Goal: Task Accomplishment & Management: Complete application form

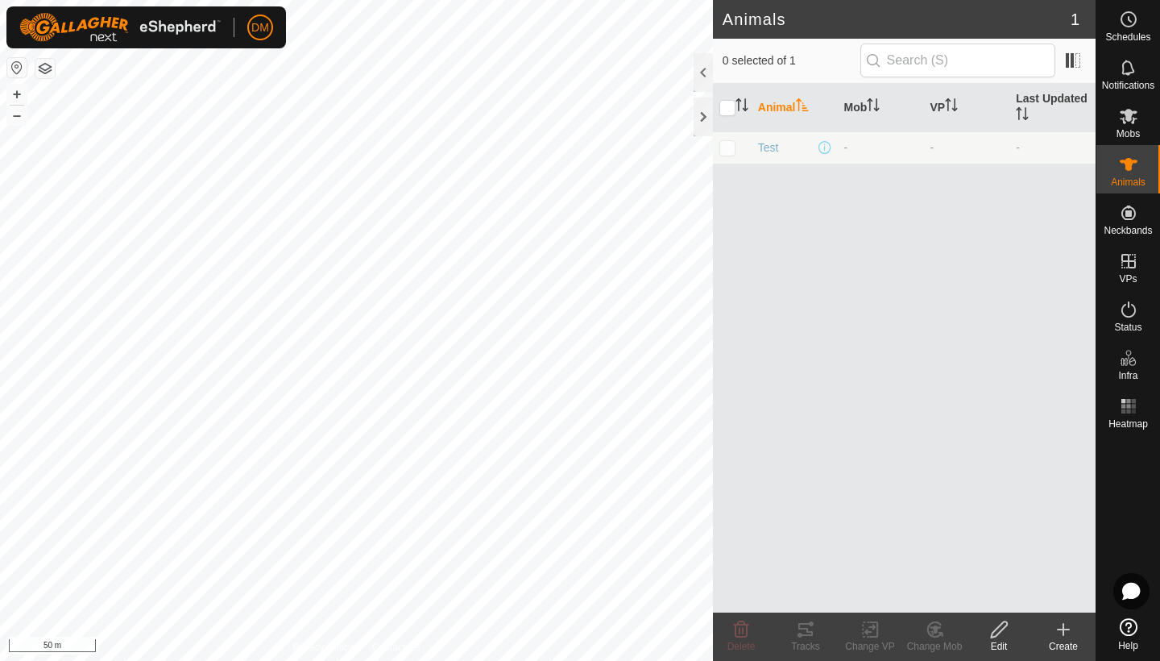
click at [1065, 629] on icon at bounding box center [1063, 629] width 11 height 0
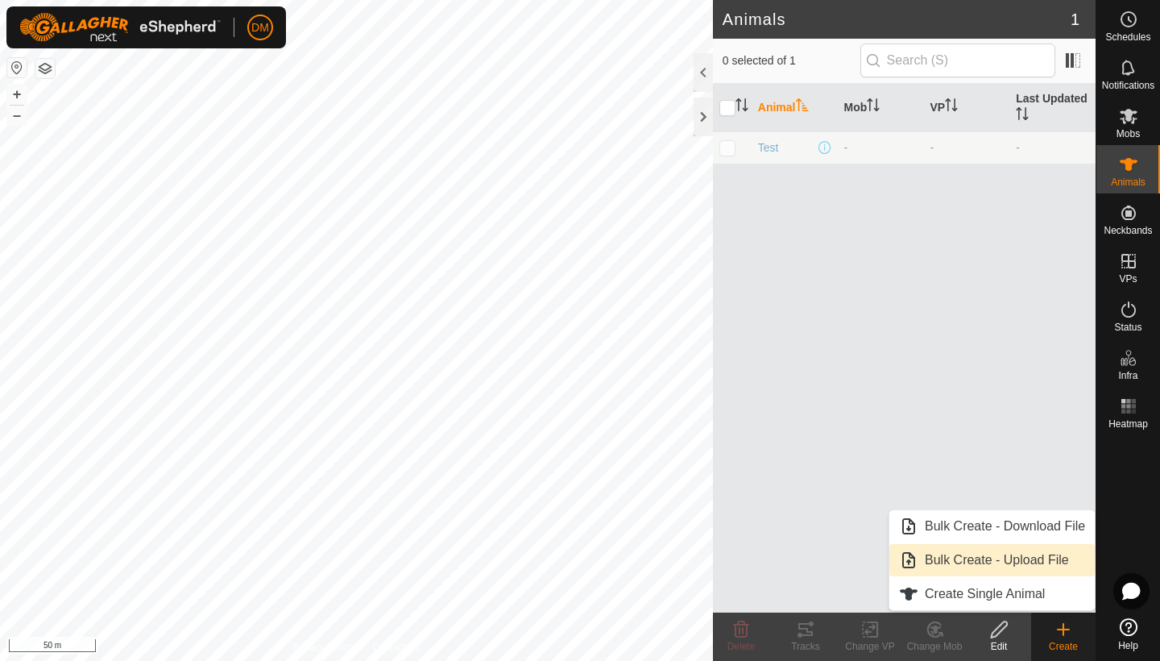
click at [982, 564] on link "Bulk Create - Upload File" at bounding box center [991, 560] width 205 height 32
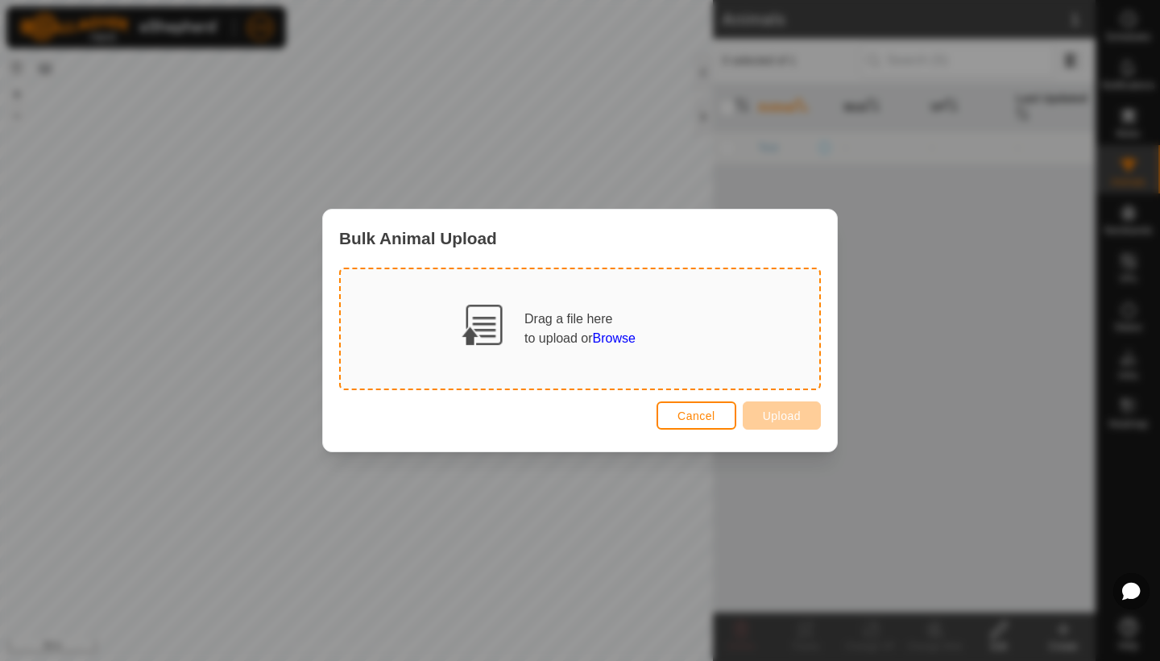
click at [628, 338] on span "Browse" at bounding box center [614, 338] width 43 height 14
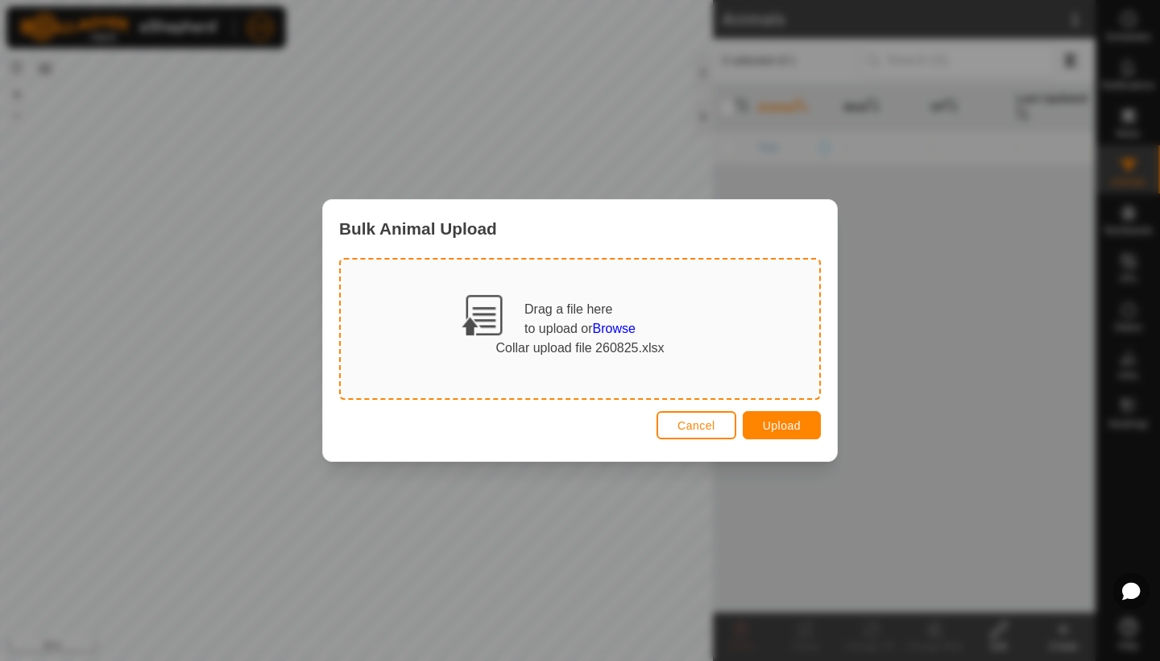
click at [769, 421] on span "Upload" at bounding box center [782, 425] width 38 height 13
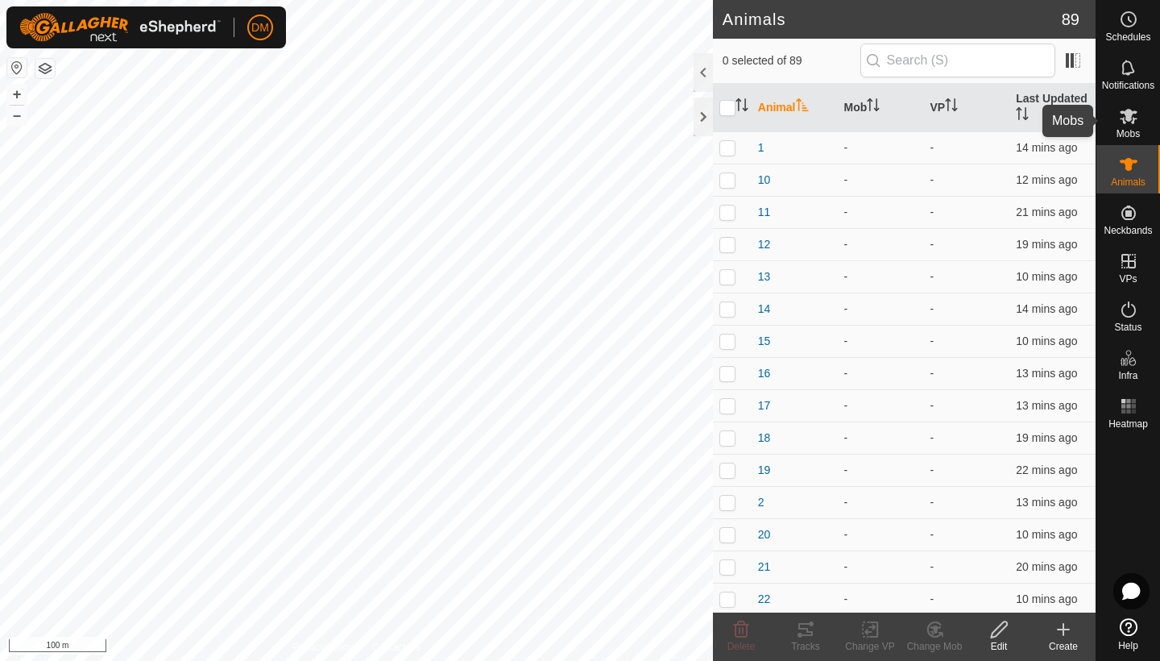
click at [1129, 123] on icon at bounding box center [1128, 115] width 19 height 19
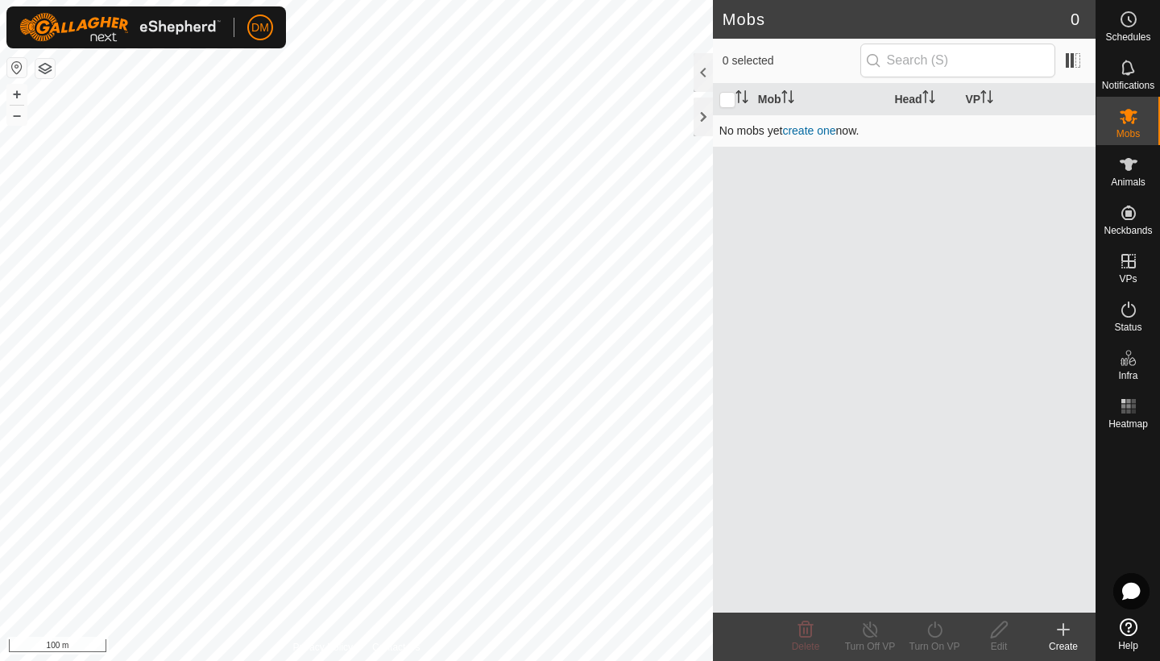
click at [804, 126] on link "create one" at bounding box center [808, 130] width 53 height 13
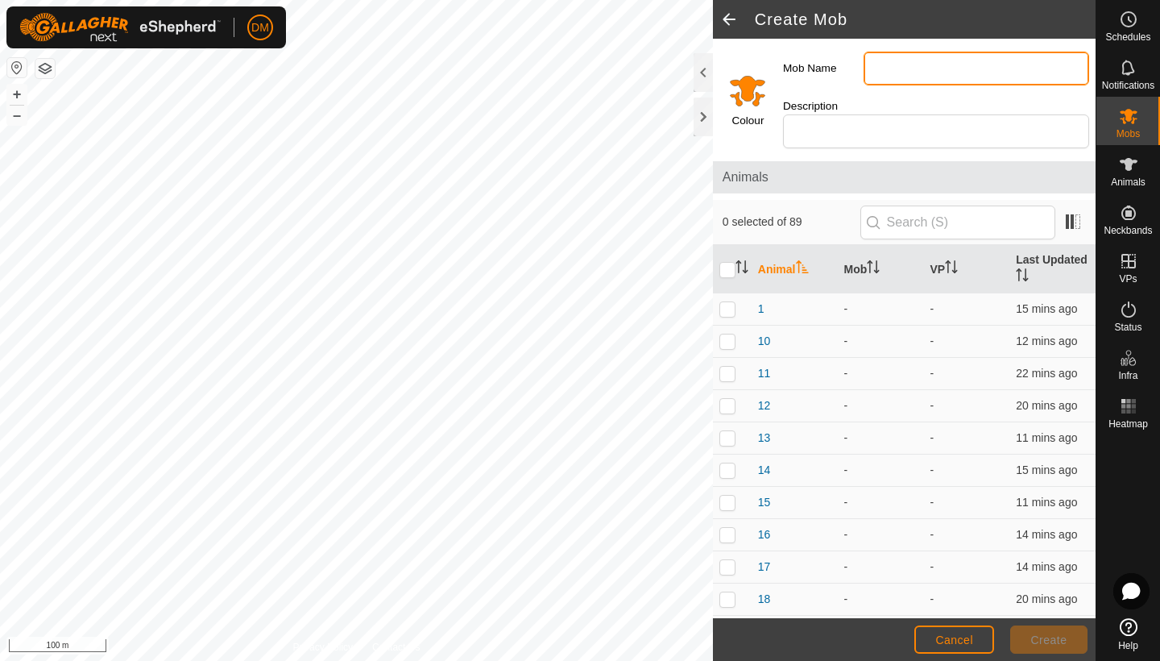
click at [901, 67] on input "Mob Name" at bounding box center [977, 69] width 226 height 34
type input "C"
type input "Trial"
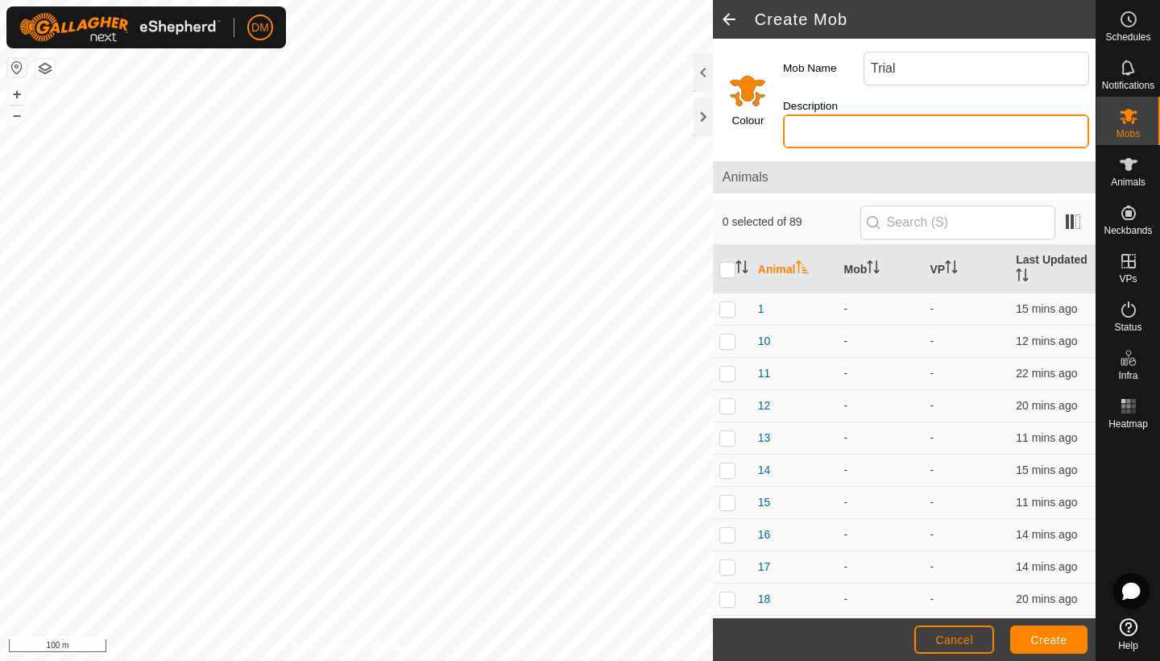
click at [886, 120] on input "Description" at bounding box center [936, 131] width 306 height 34
type input "R1 Steers"
click at [727, 262] on input "checkbox" at bounding box center [727, 270] width 16 height 16
checkbox input "true"
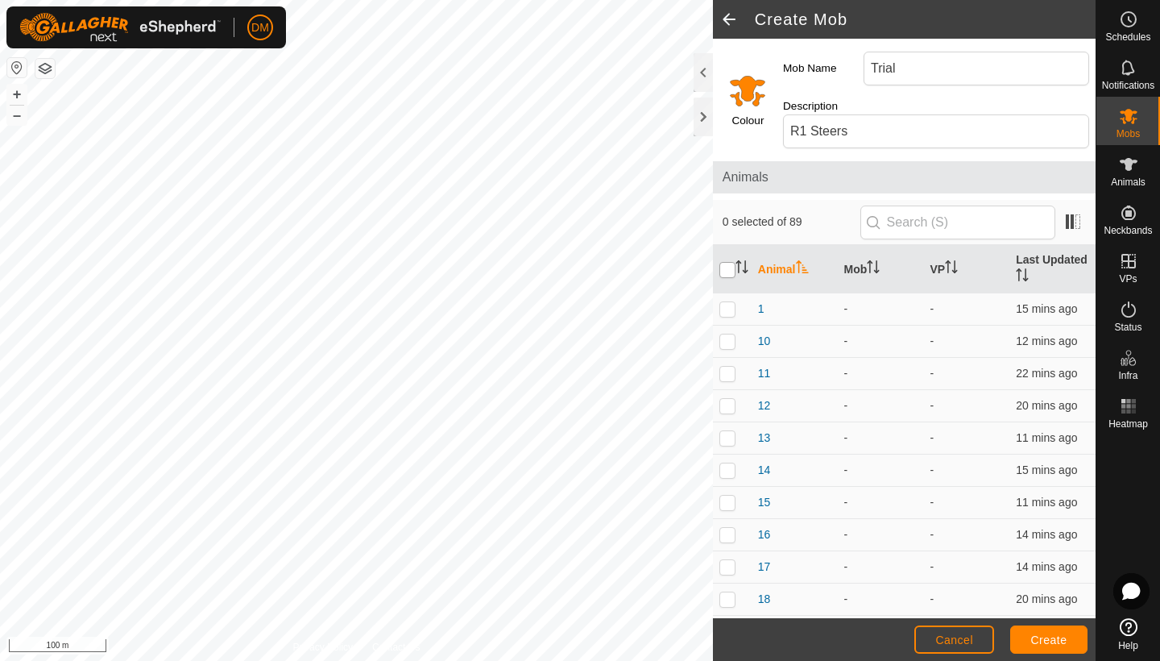
checkbox input "true"
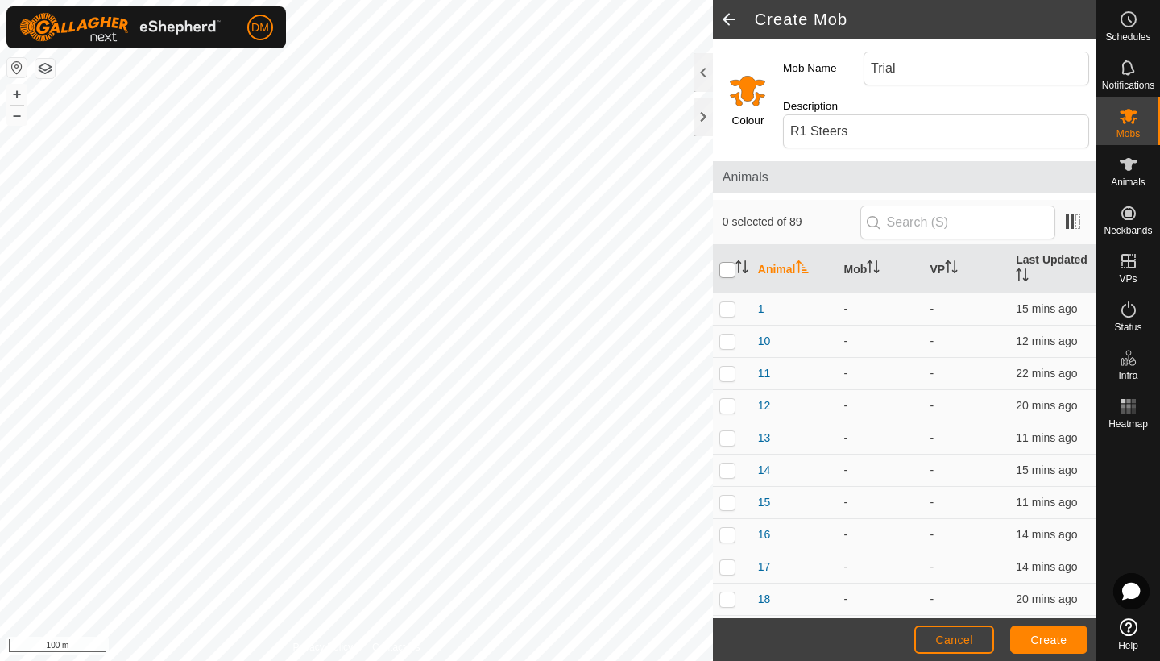
checkbox input "true"
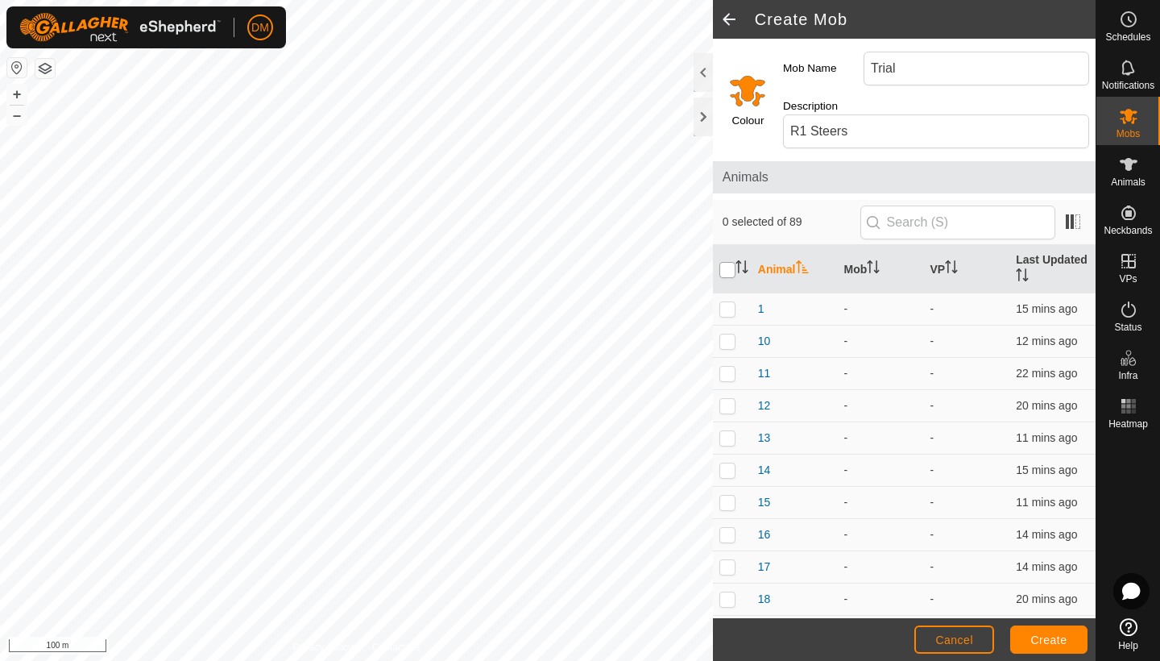
checkbox input "true"
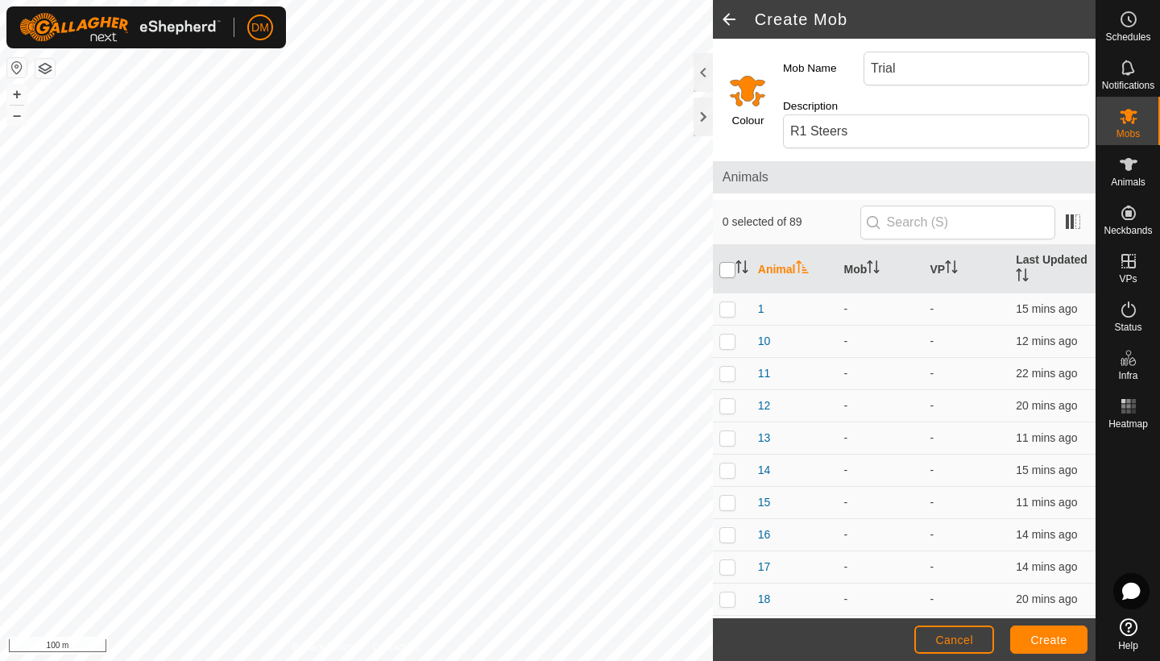
checkbox input "true"
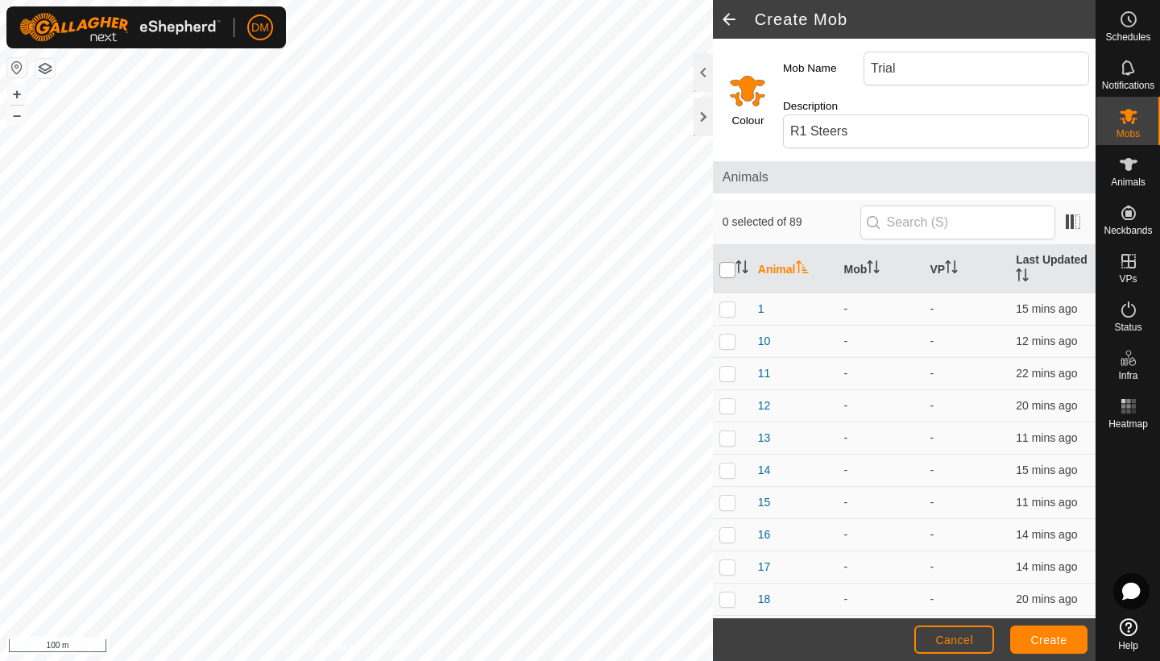
checkbox input "true"
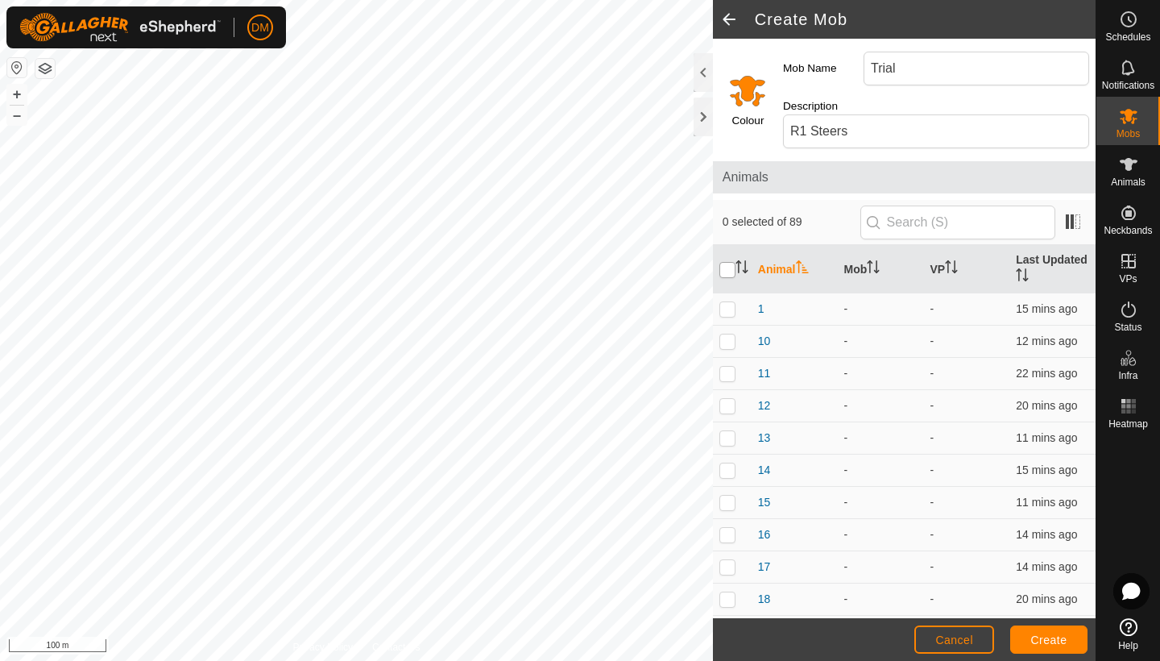
checkbox input "true"
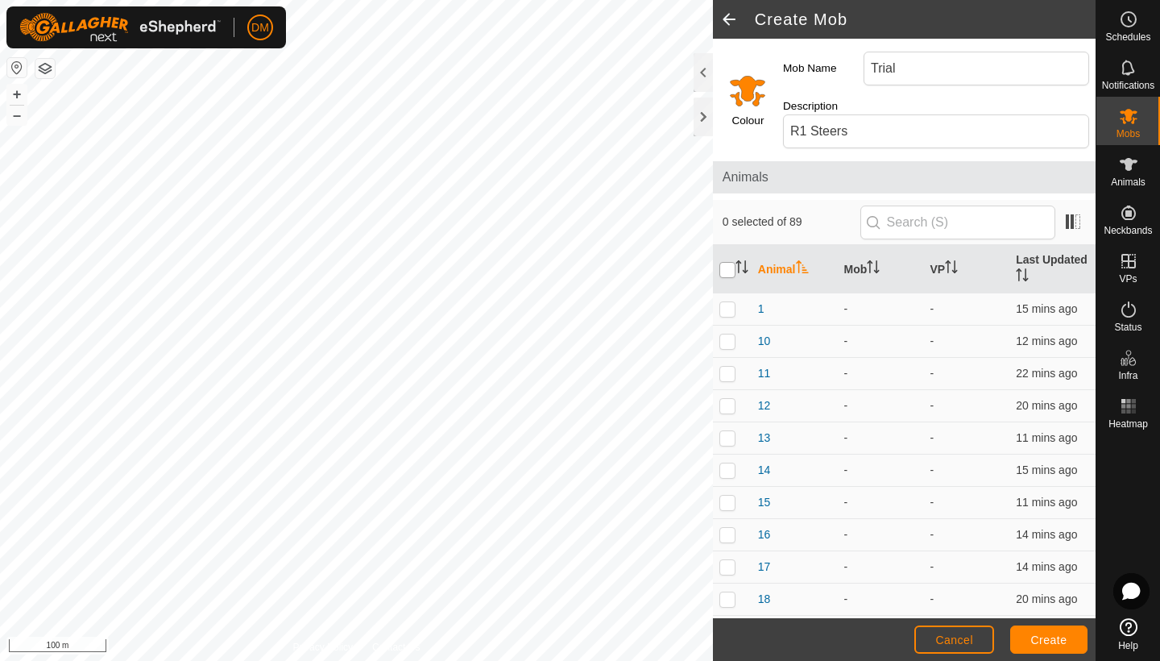
checkbox input "true"
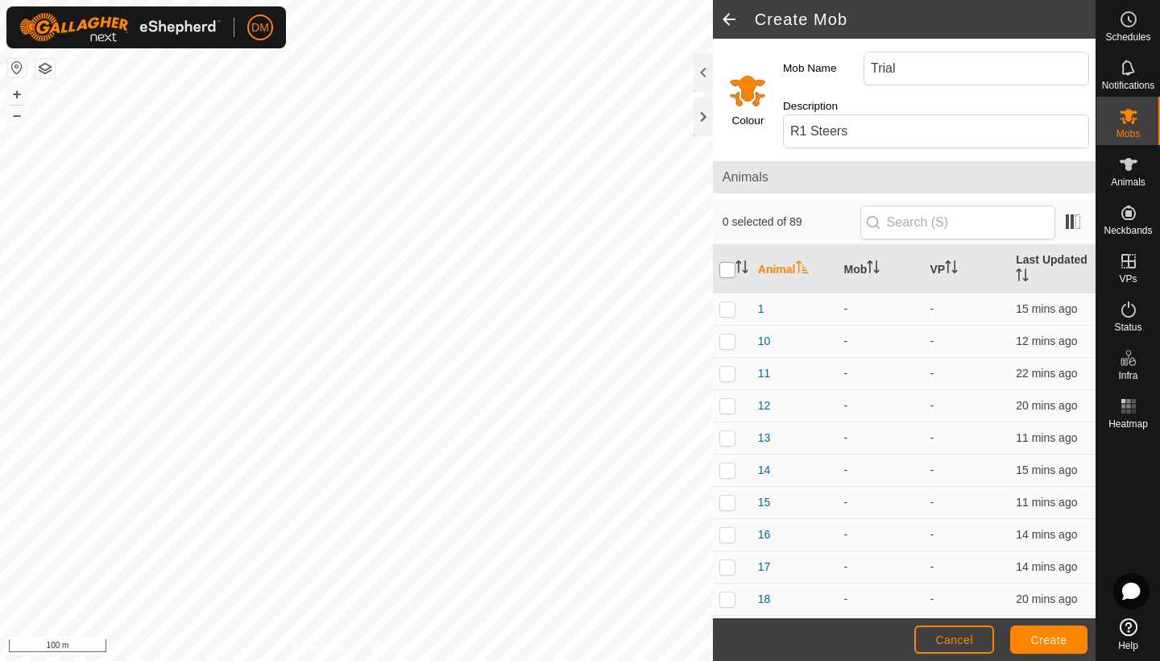
checkbox input "true"
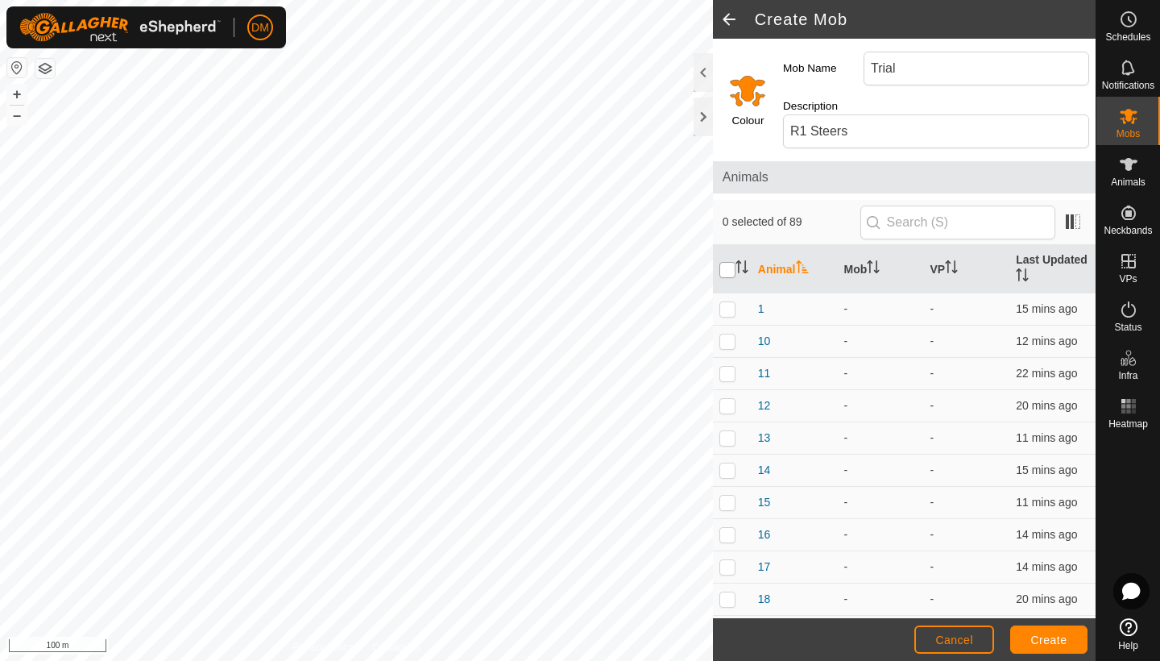
checkbox input "true"
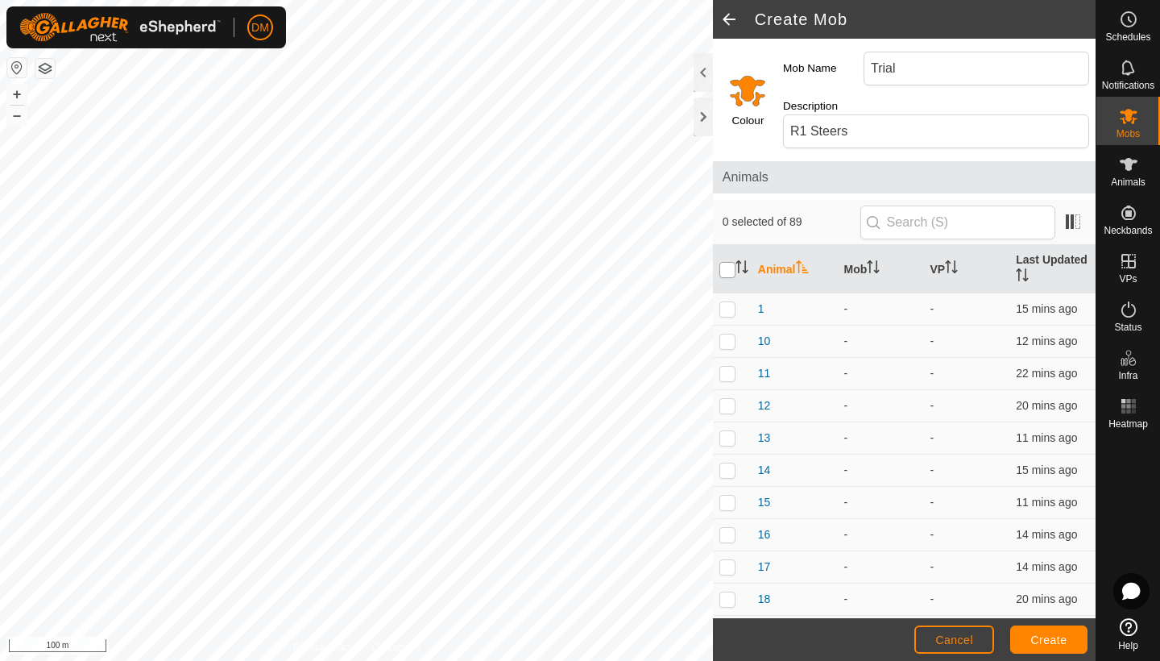
checkbox input "true"
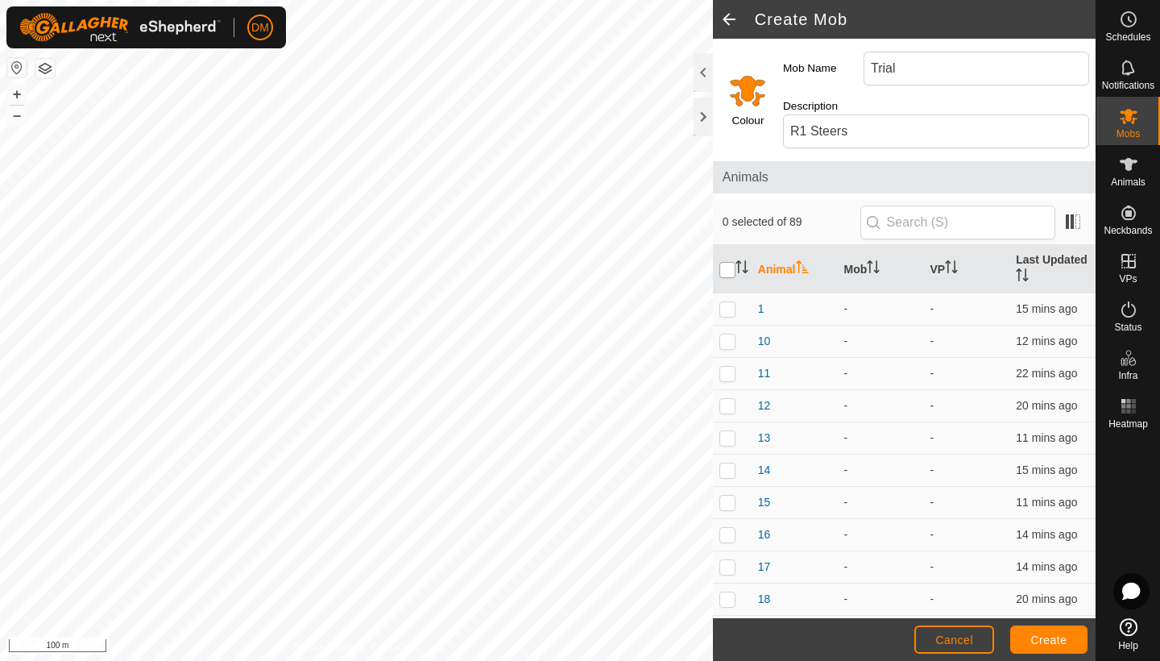
checkbox input "true"
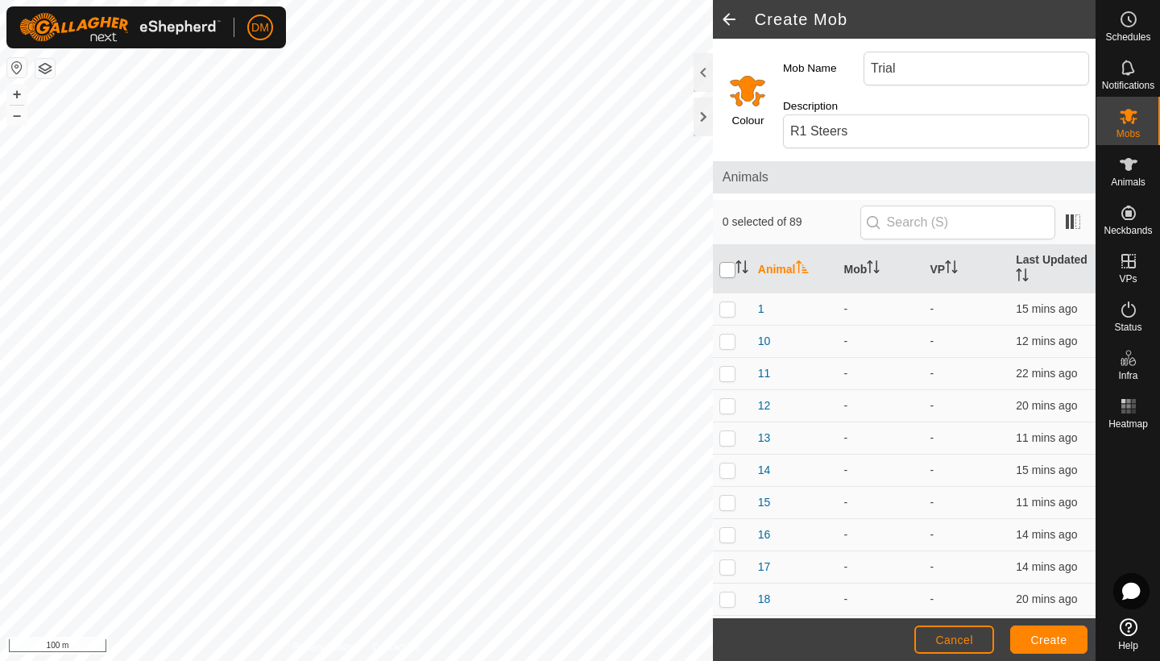
checkbox input "true"
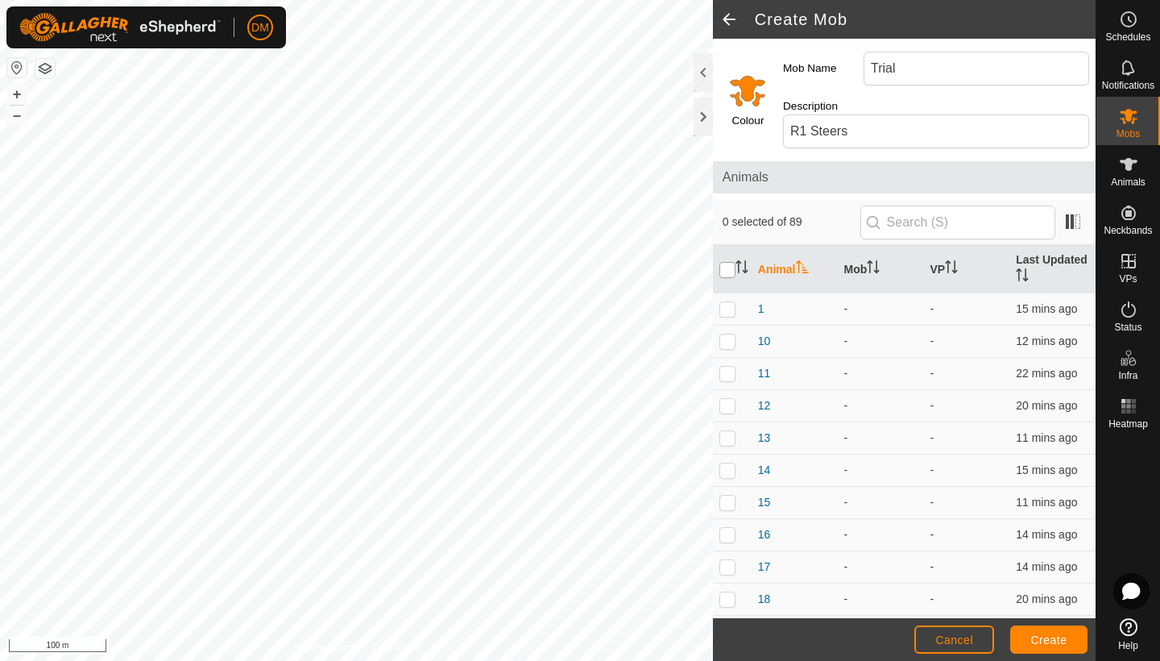
checkbox input "true"
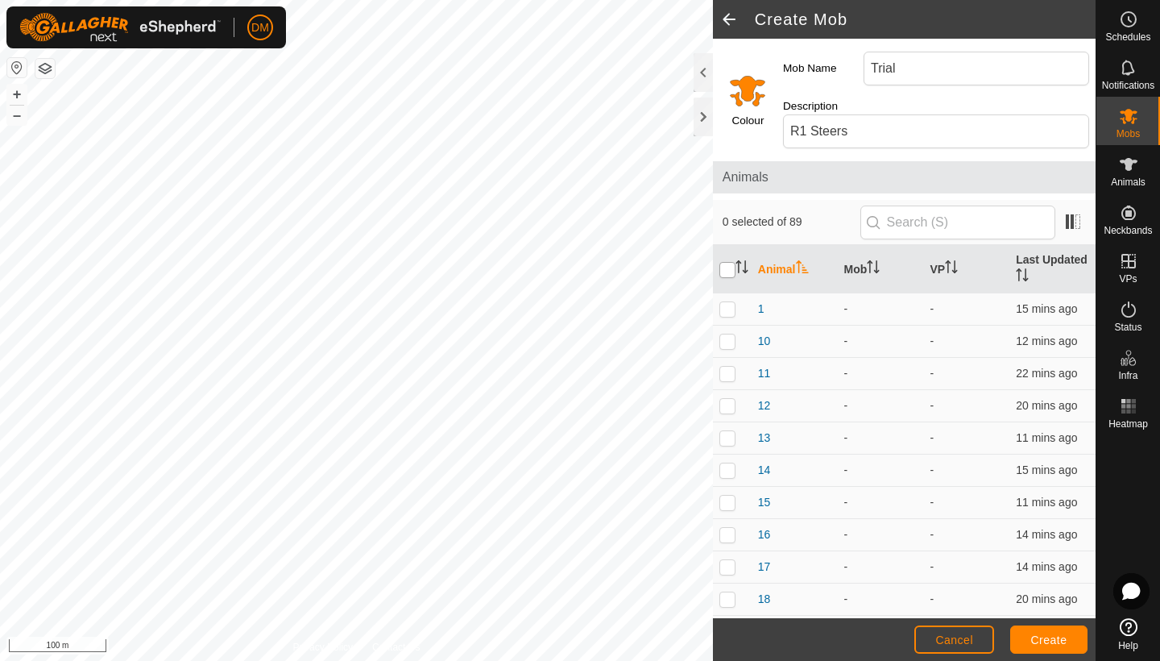
checkbox input "true"
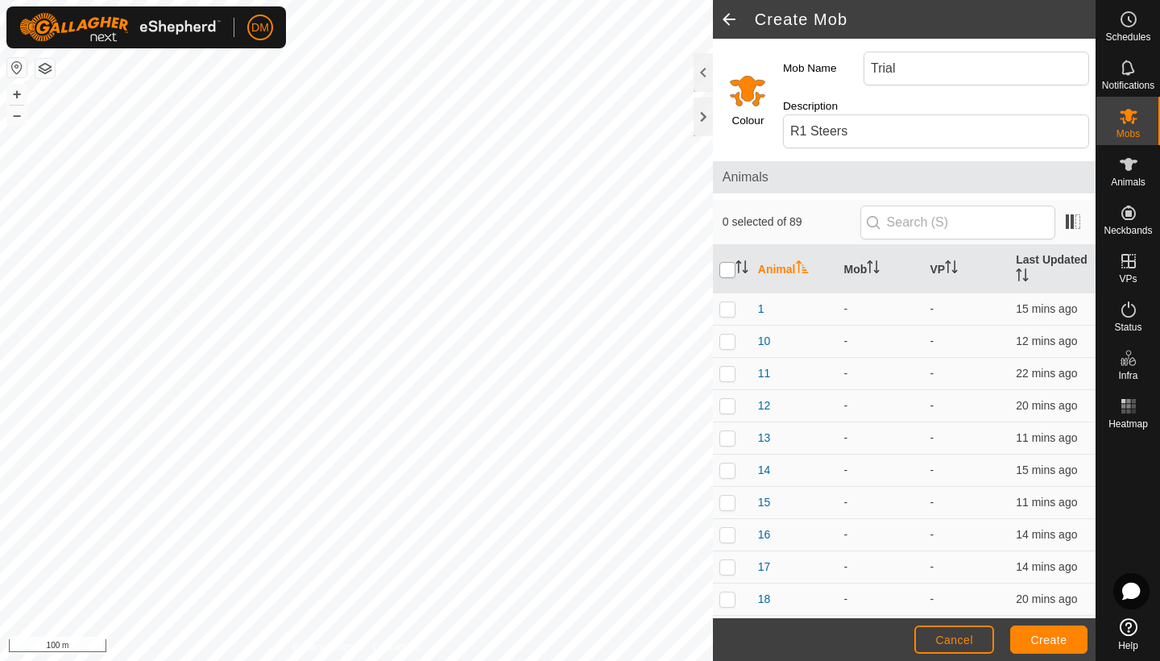
checkbox input "true"
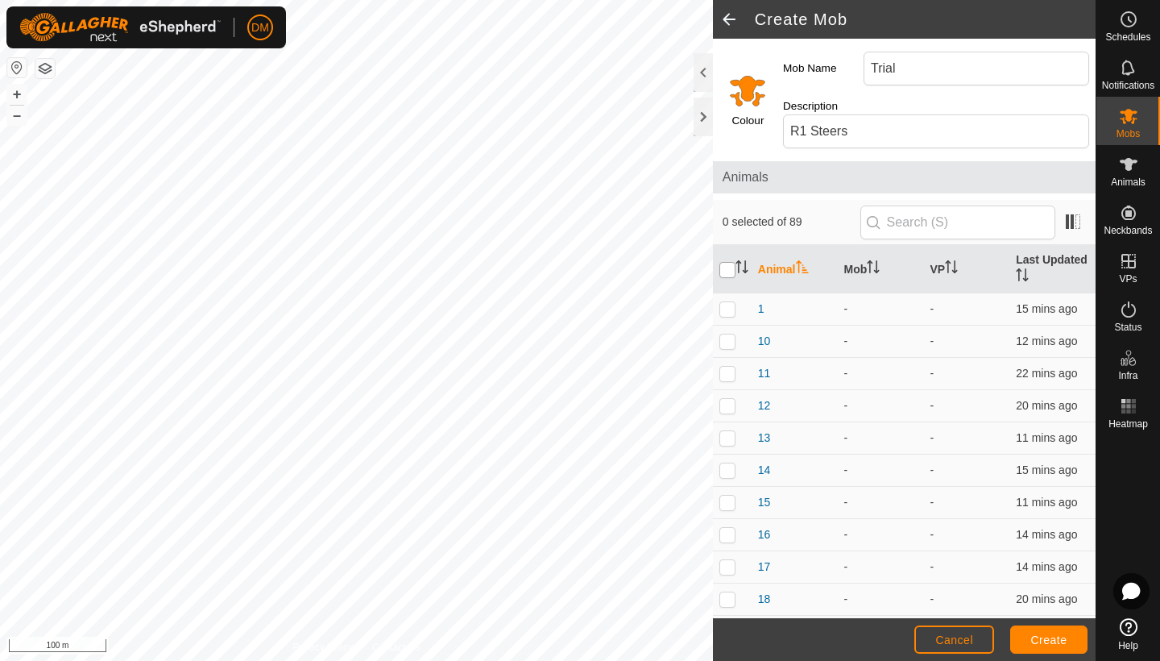
checkbox input "true"
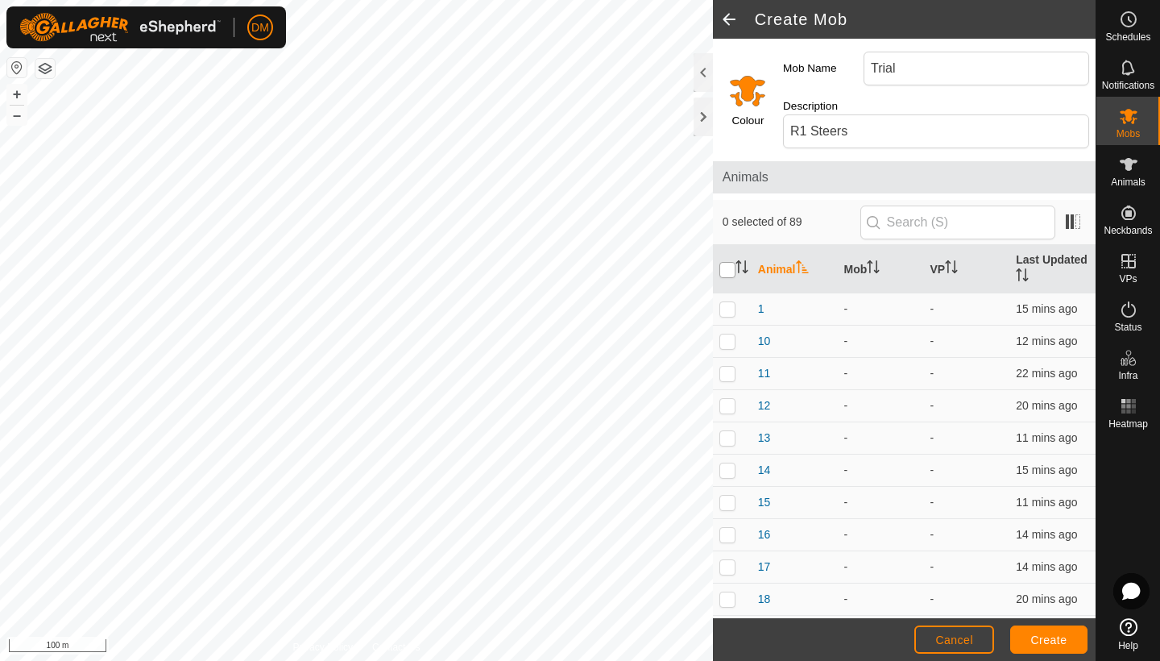
checkbox input "true"
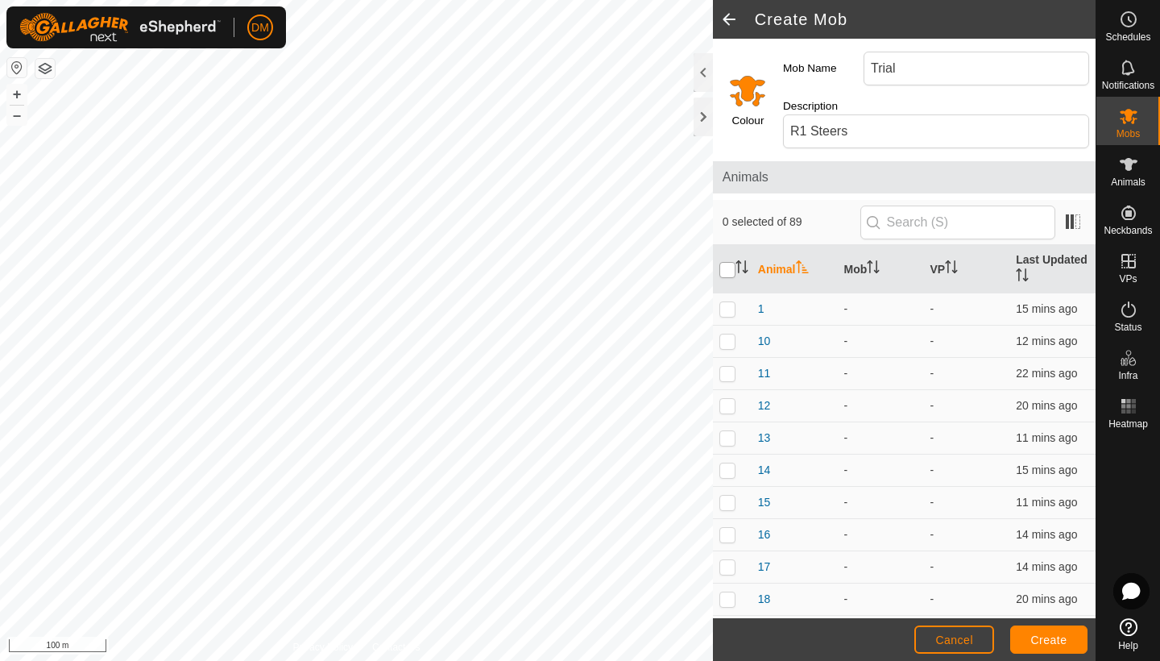
checkbox input "true"
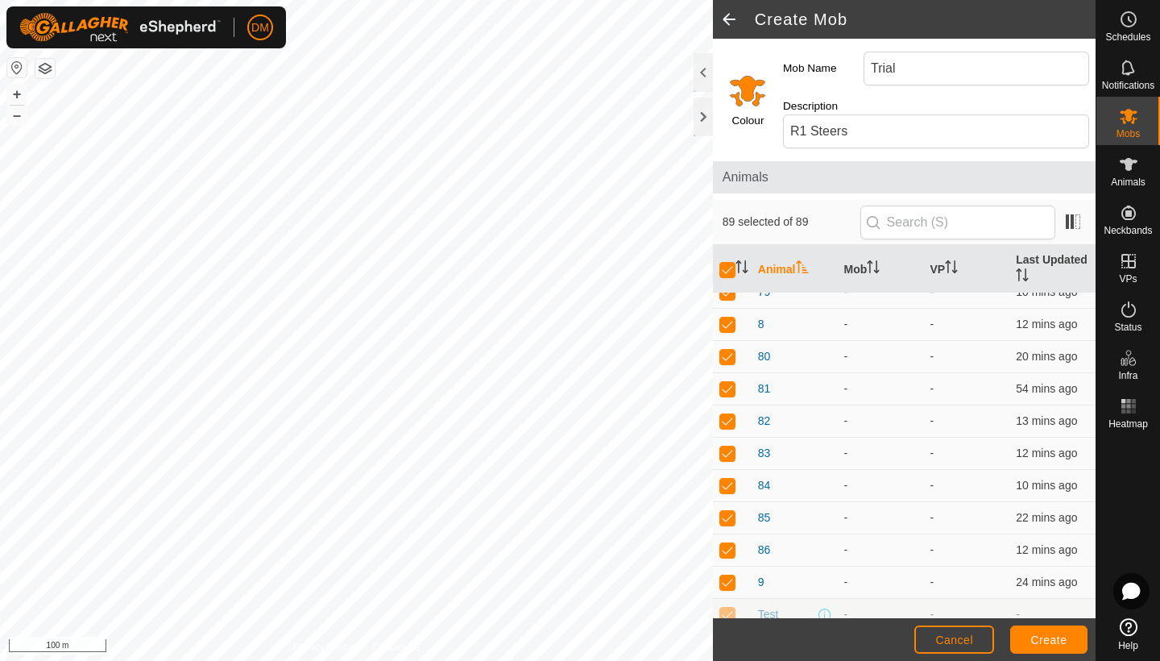
scroll to position [2526, 0]
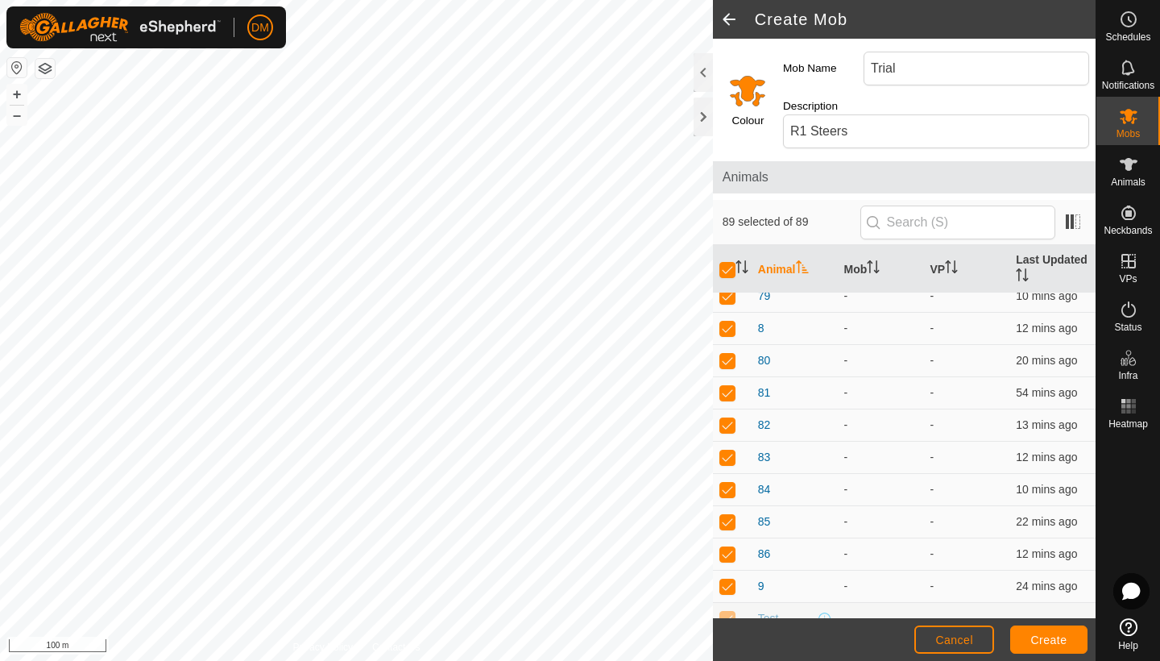
click at [731, 611] on p-checkbox at bounding box center [727, 617] width 16 height 13
checkbox input "false"
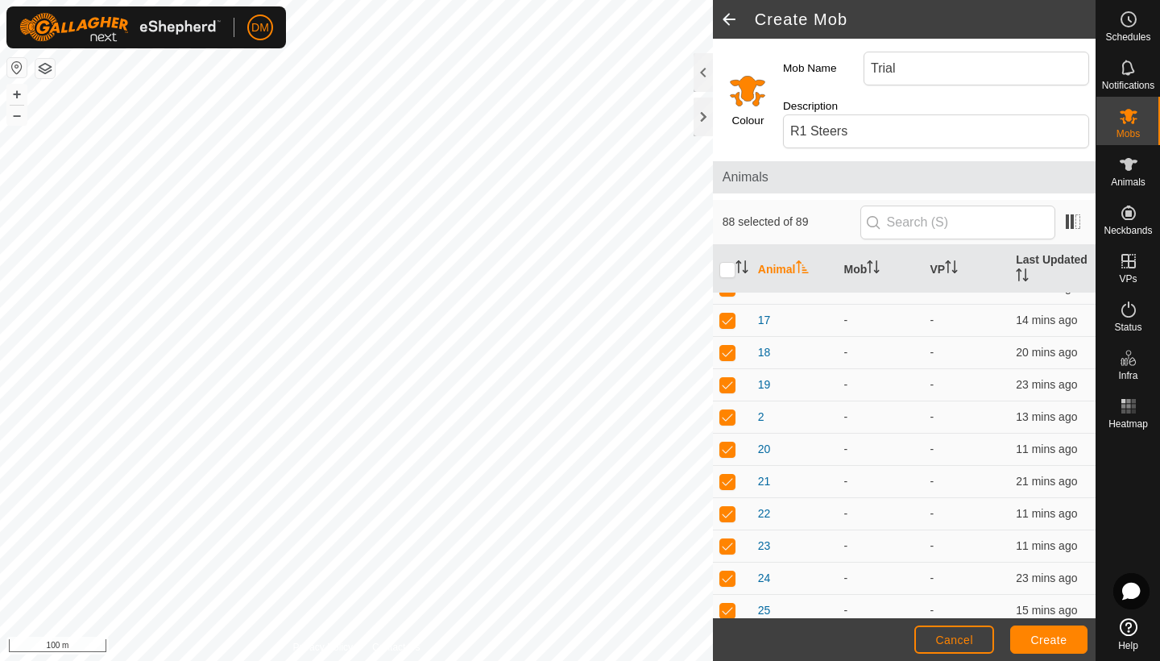
scroll to position [289, 0]
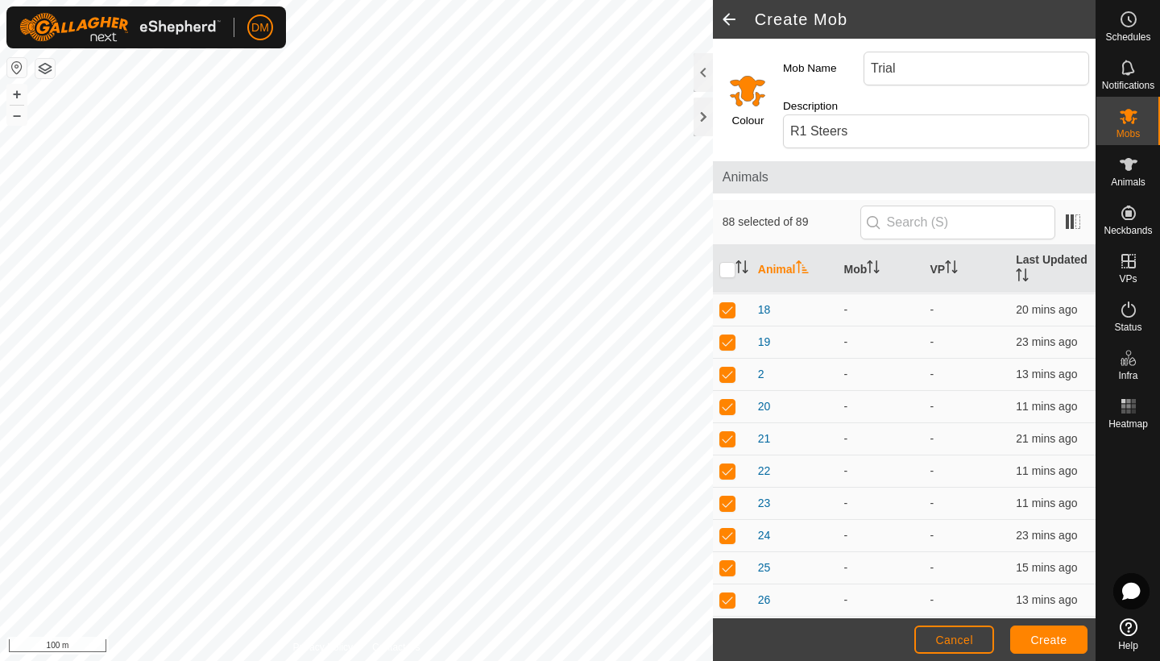
click at [1044, 635] on span "Create" at bounding box center [1049, 639] width 36 height 13
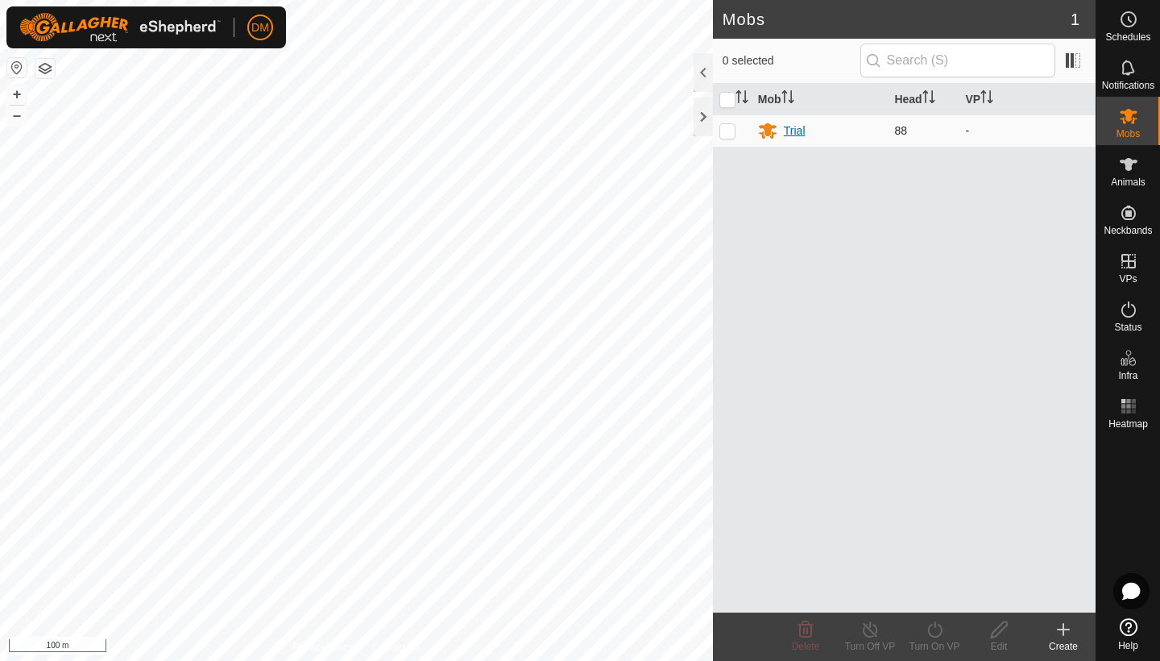
click at [797, 133] on div "Trial" at bounding box center [795, 130] width 22 height 17
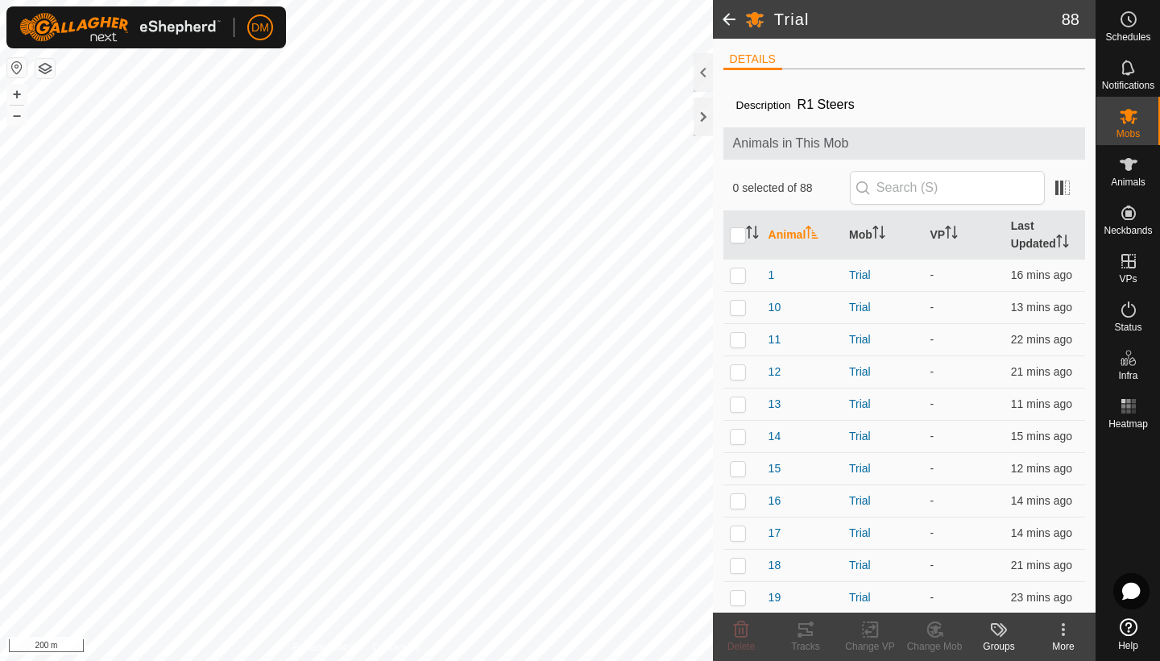
click at [726, 19] on span at bounding box center [729, 19] width 32 height 39
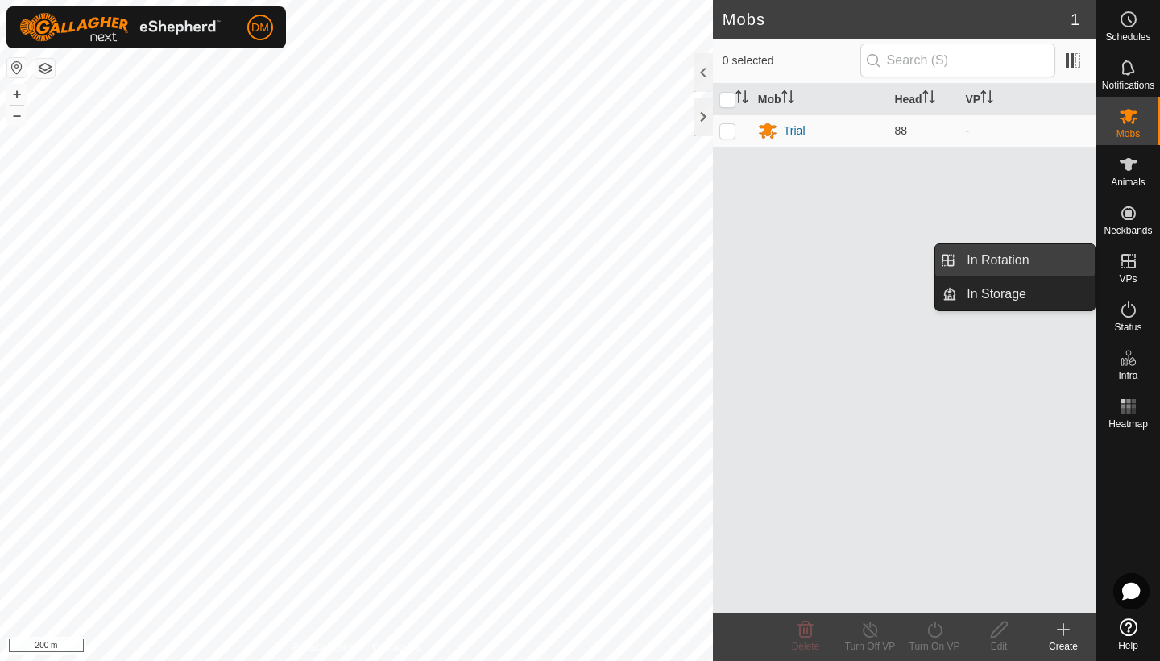
click at [1022, 262] on link "In Rotation" at bounding box center [1026, 260] width 138 height 32
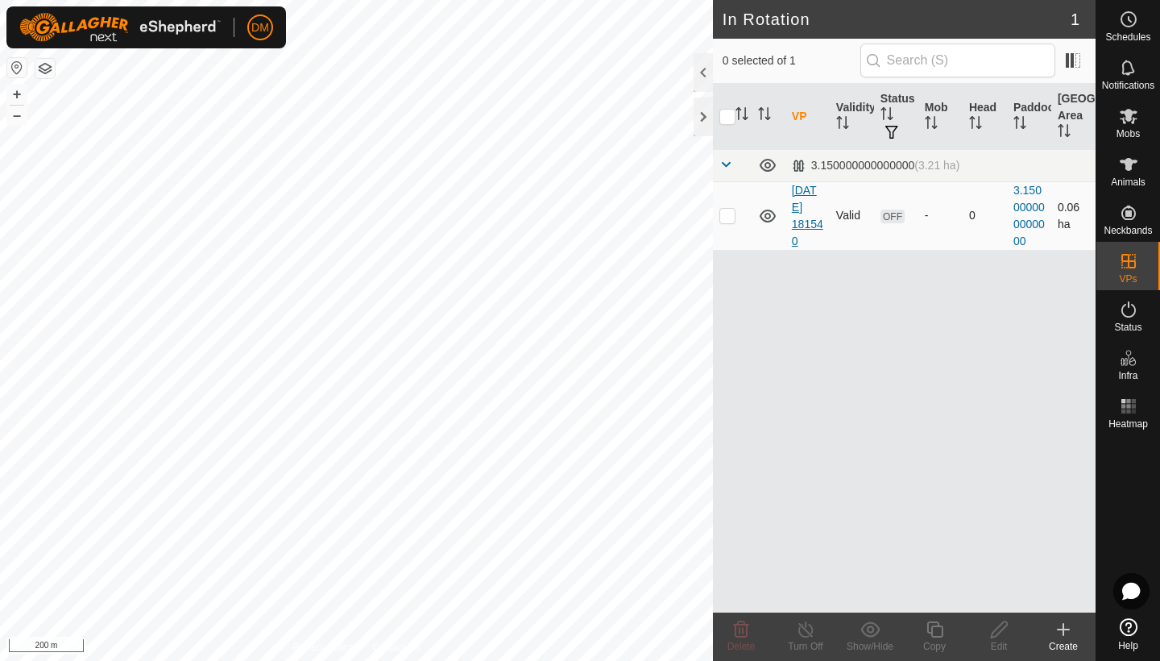
click at [808, 218] on link "[DATE] 181540" at bounding box center [807, 216] width 31 height 64
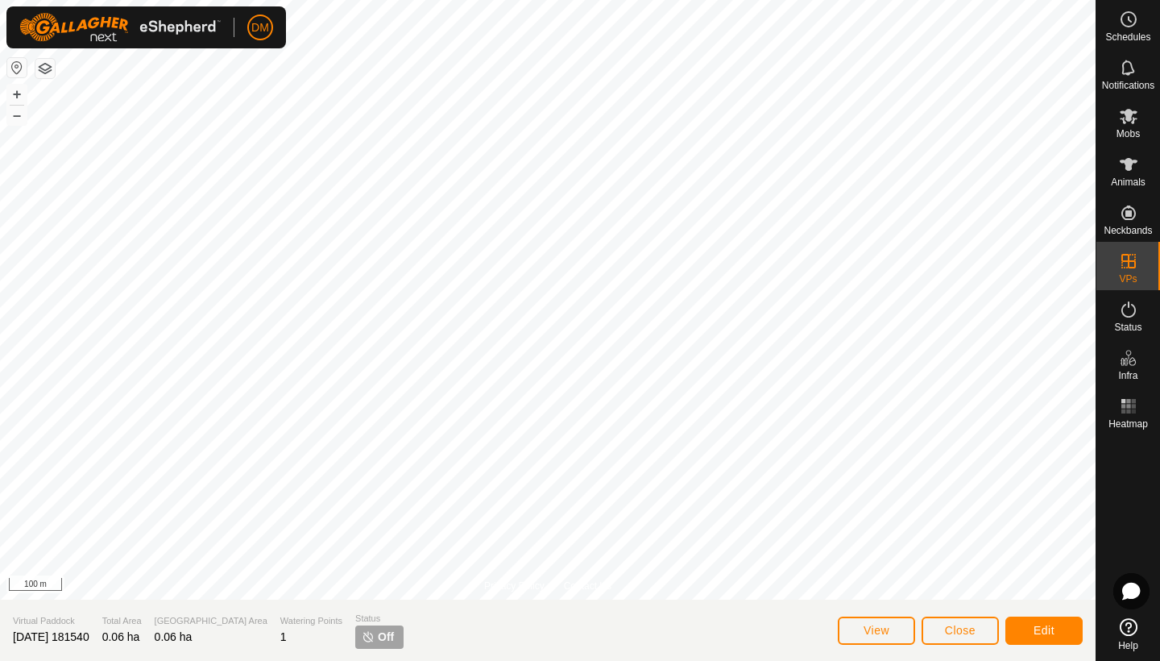
click at [966, 627] on span "Close" at bounding box center [960, 630] width 31 height 13
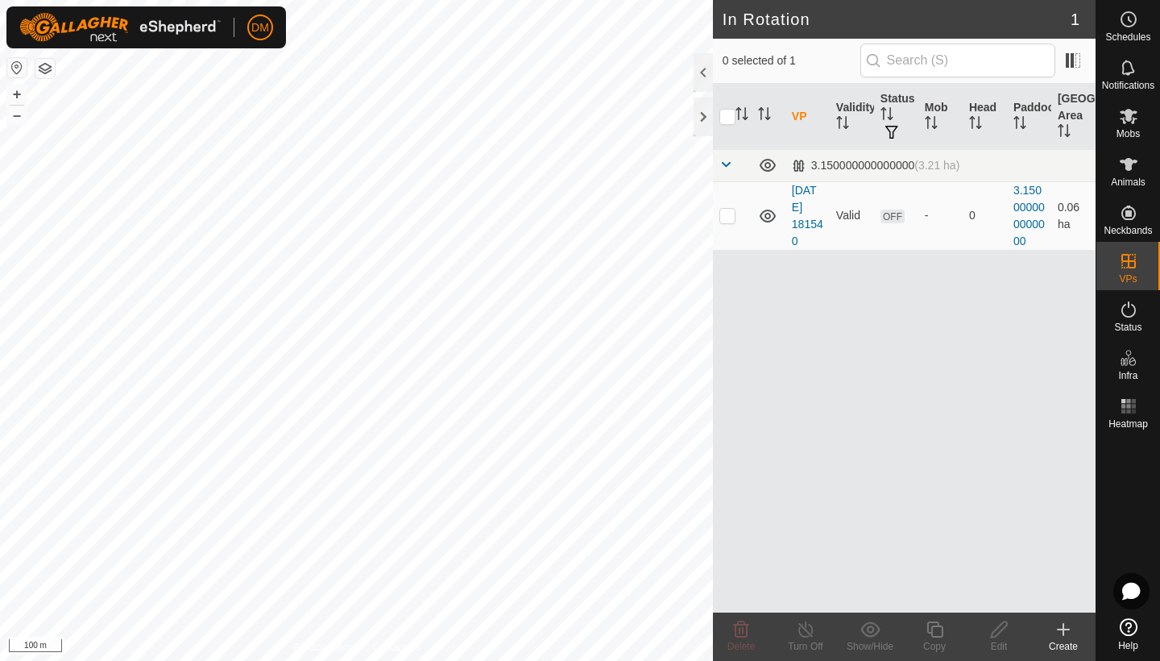
click at [1060, 629] on icon at bounding box center [1063, 629] width 11 height 0
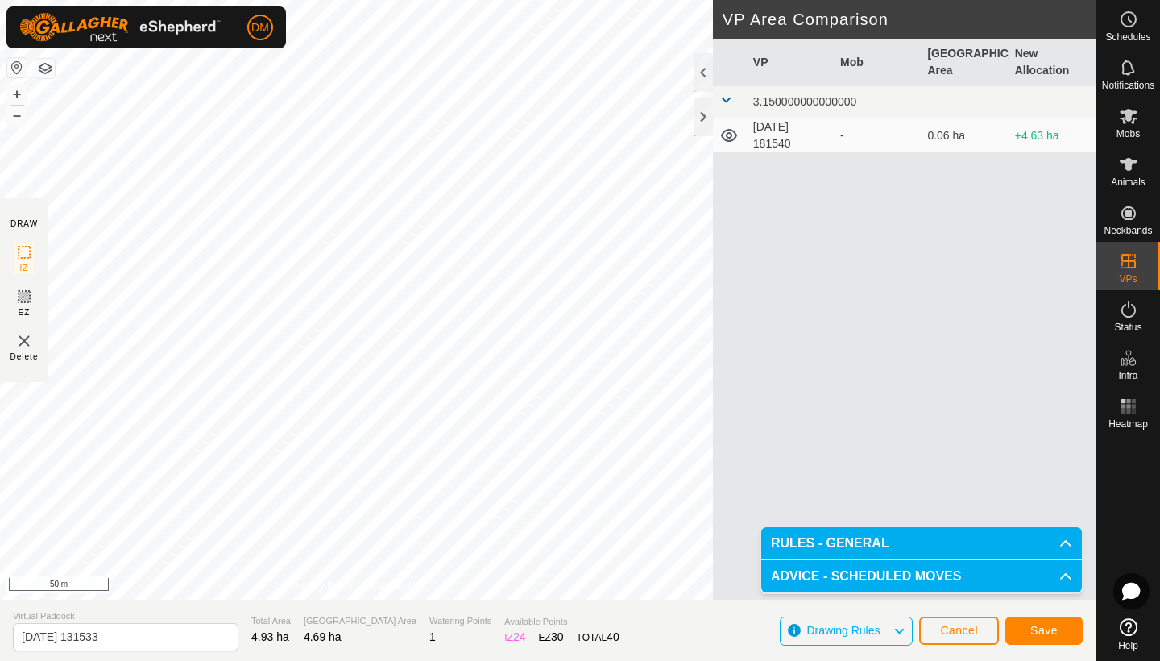
click at [1036, 628] on span "Save" at bounding box center [1043, 630] width 27 height 13
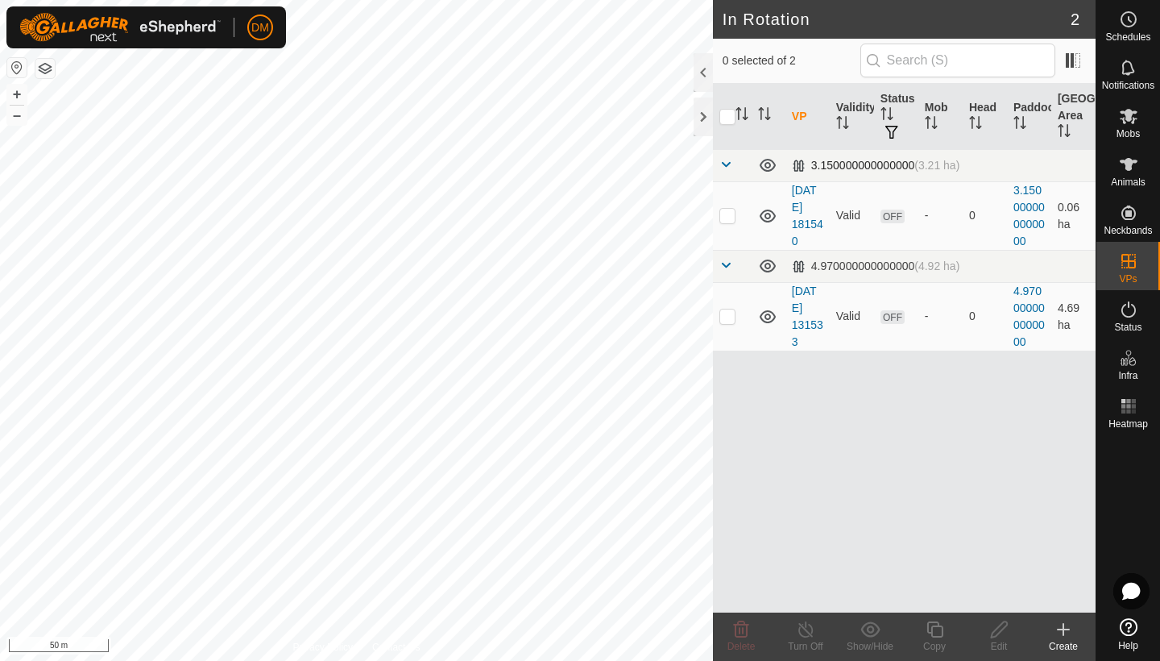
click at [725, 165] on span at bounding box center [725, 164] width 13 height 13
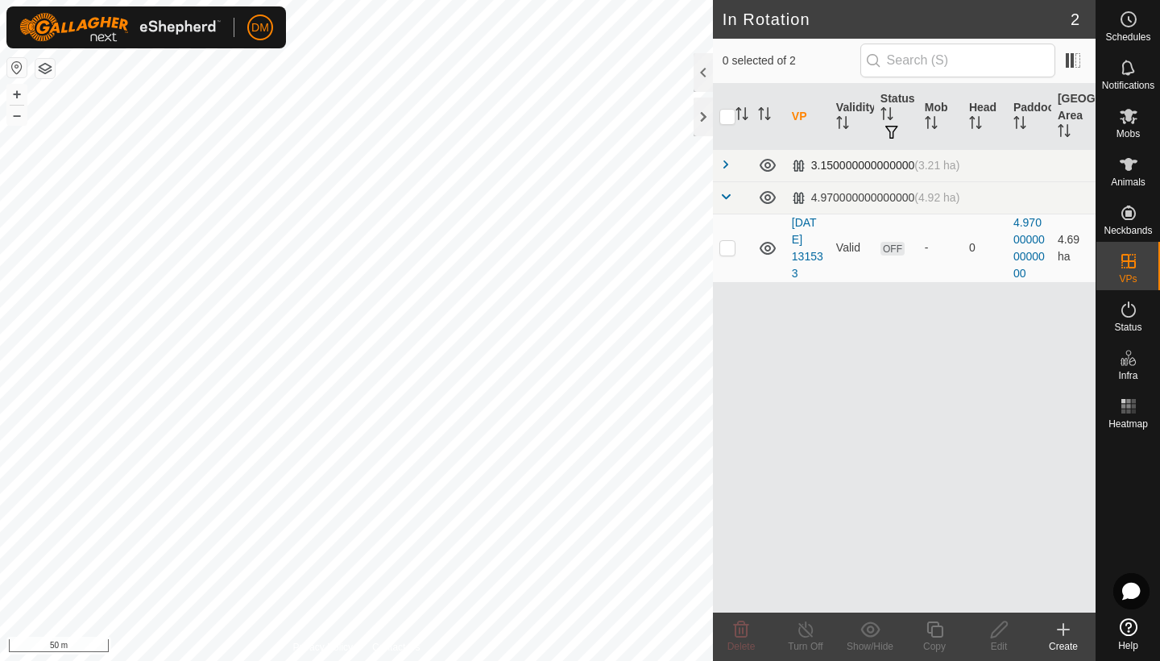
click at [725, 165] on span at bounding box center [725, 164] width 13 height 13
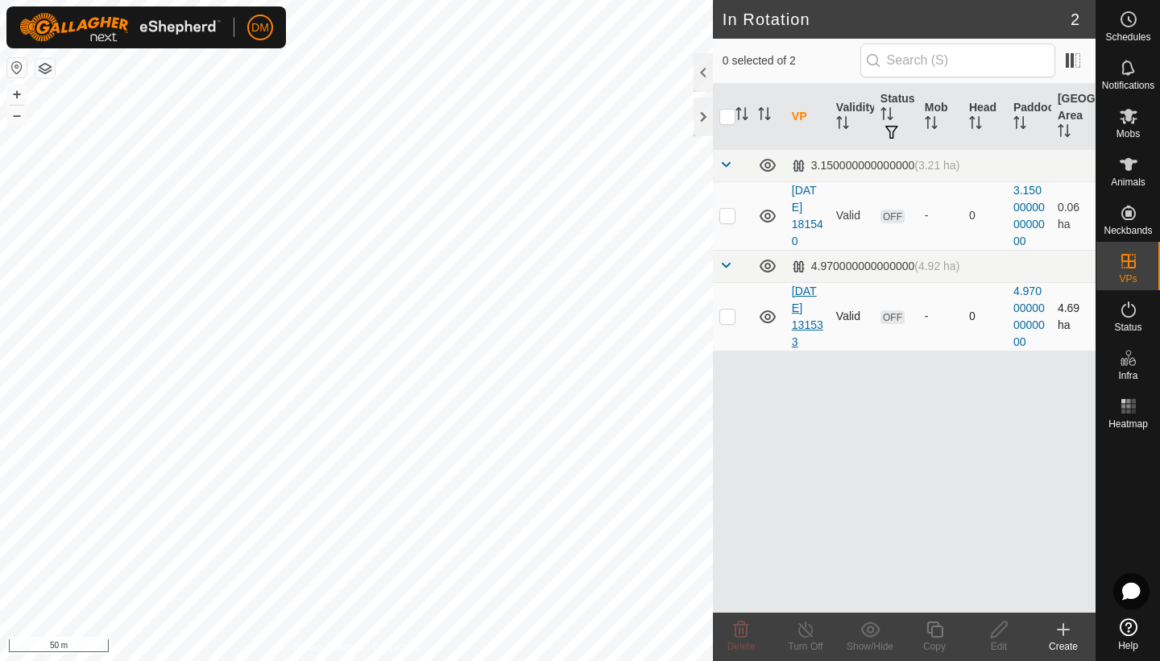
click at [810, 319] on link "[DATE] 131533" at bounding box center [807, 316] width 31 height 64
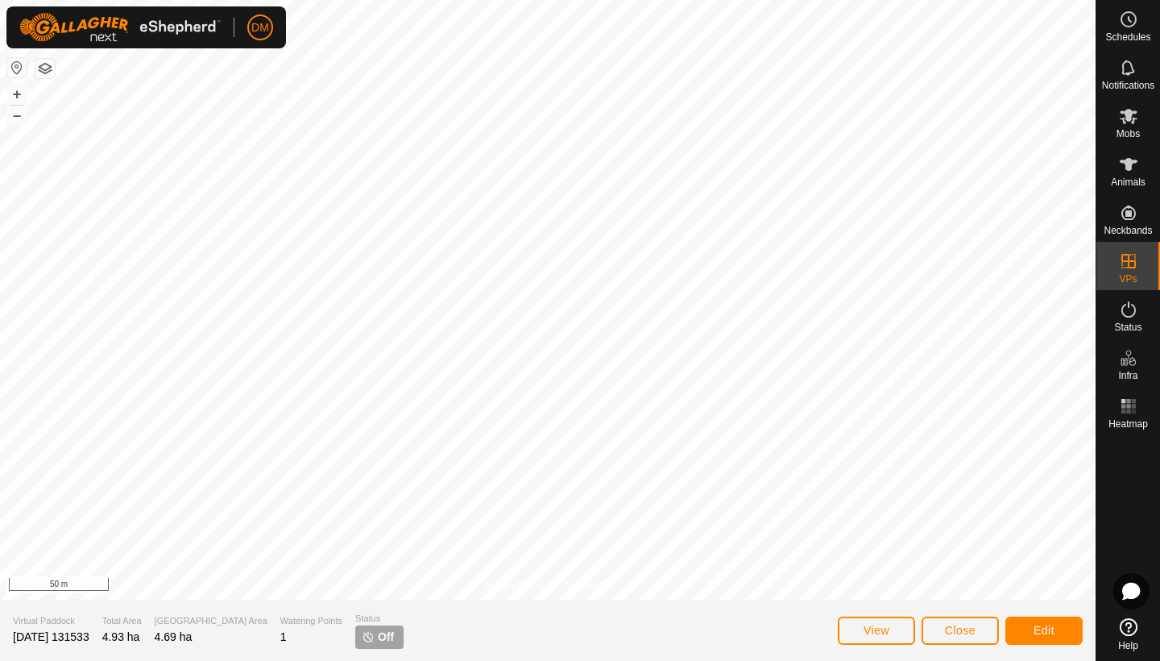
click at [52, 636] on span "[DATE] 131533" at bounding box center [51, 636] width 77 height 13
click at [950, 631] on span "Close" at bounding box center [960, 630] width 31 height 13
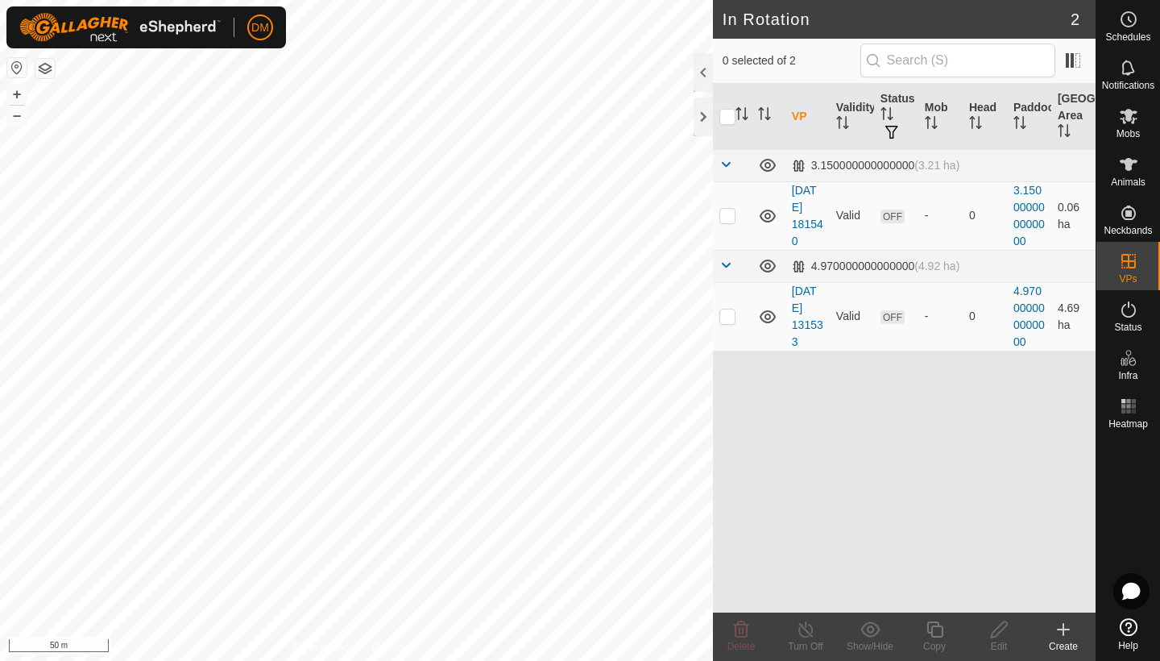
checkbox input "true"
drag, startPoint x: 703, startPoint y: 79, endPoint x: 700, endPoint y: 115, distance: 36.4
click at [703, 79] on div at bounding box center [703, 72] width 19 height 39
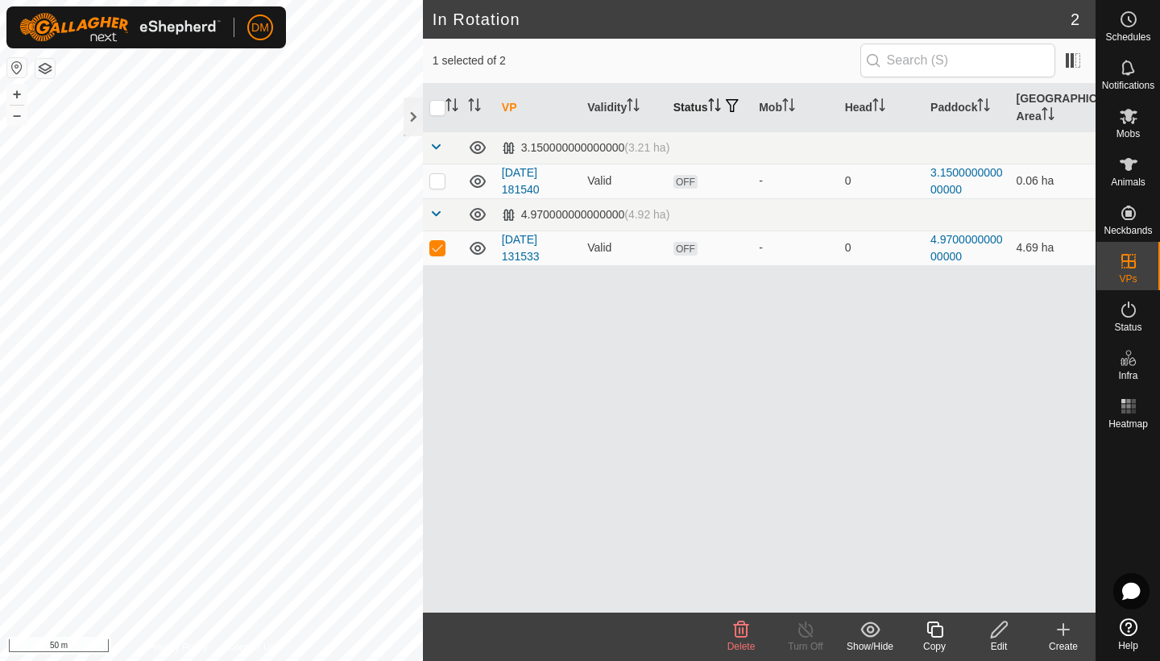
click at [700, 115] on th "Status" at bounding box center [709, 108] width 85 height 48
click at [412, 110] on div at bounding box center [413, 116] width 19 height 39
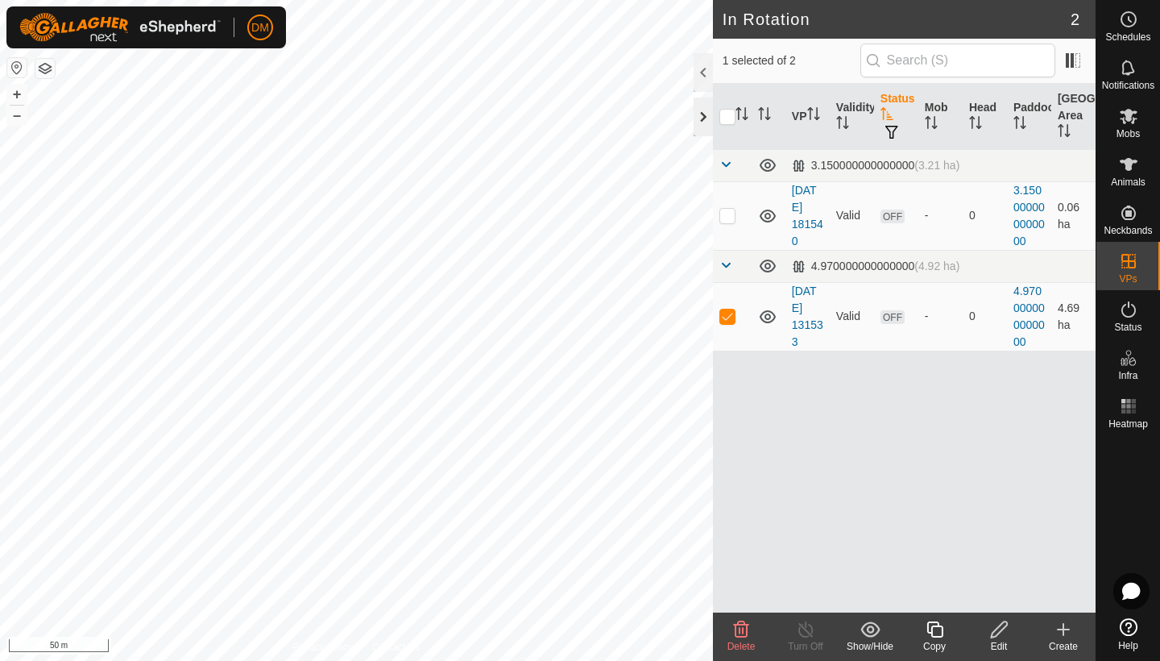
click at [701, 121] on div at bounding box center [703, 116] width 19 height 39
